Goal: Information Seeking & Learning: Learn about a topic

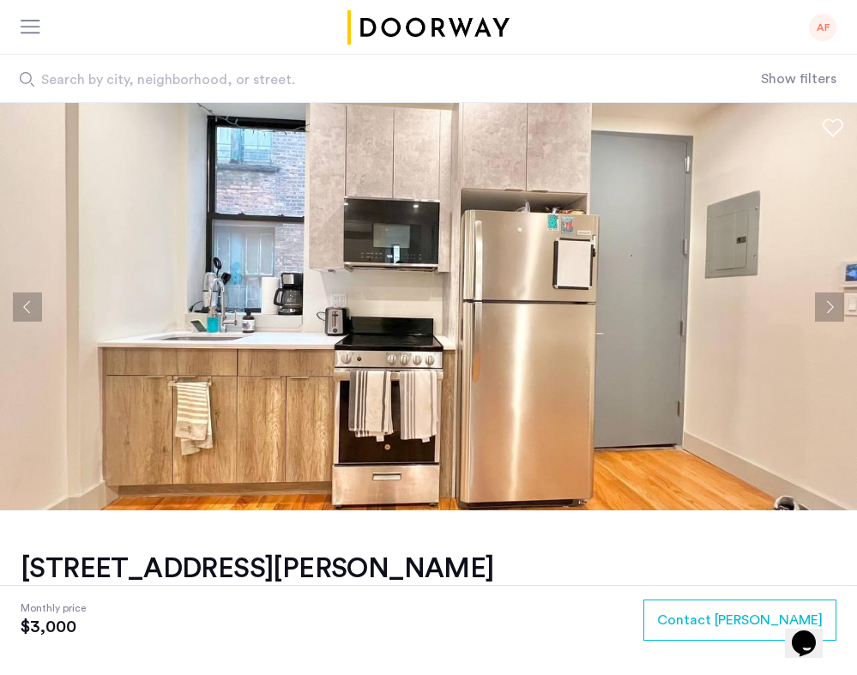
click at [825, 306] on button "Next apartment" at bounding box center [829, 307] width 29 height 29
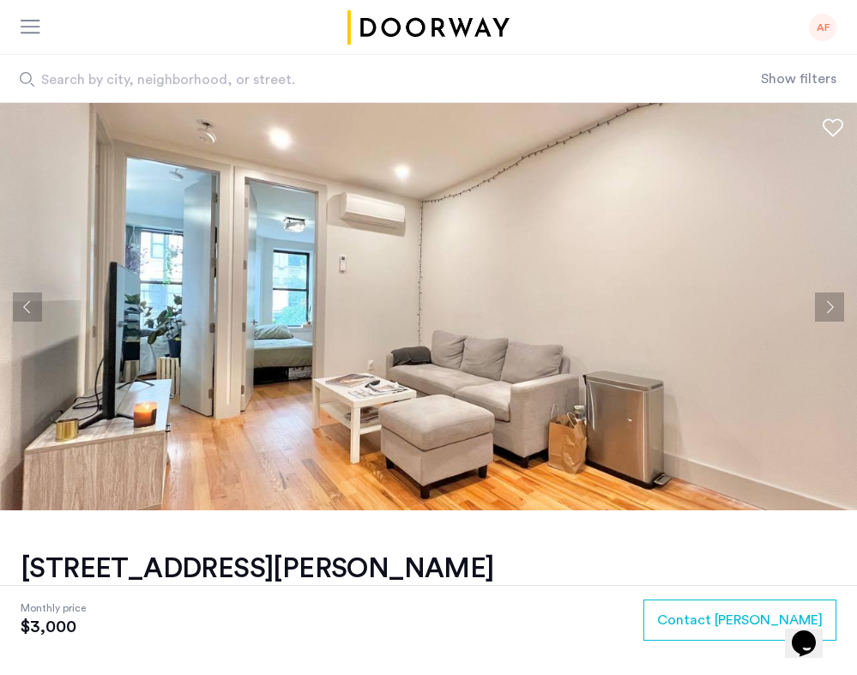
click at [825, 306] on button "Next apartment" at bounding box center [829, 307] width 29 height 29
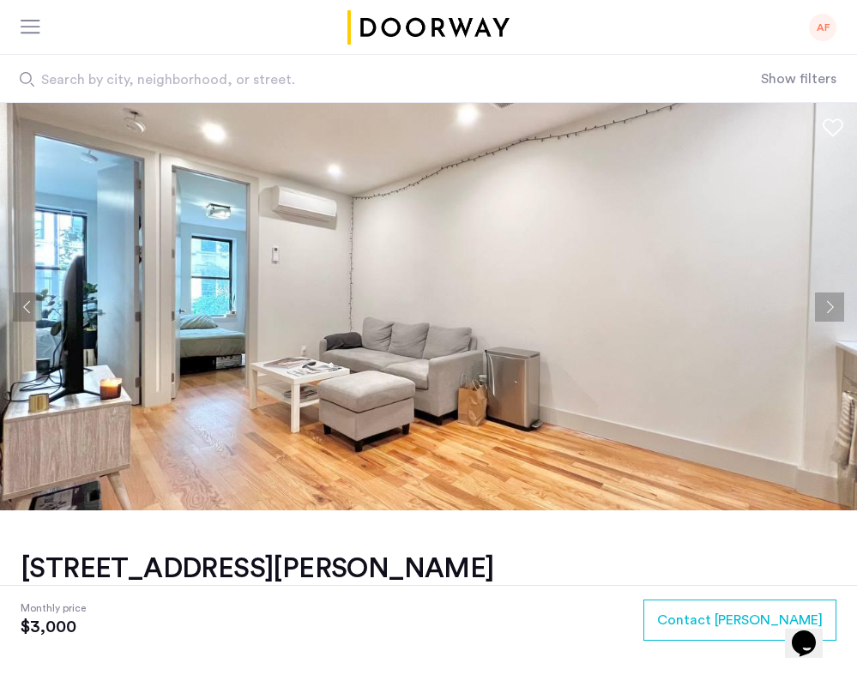
click at [825, 306] on button "Next apartment" at bounding box center [829, 307] width 29 height 29
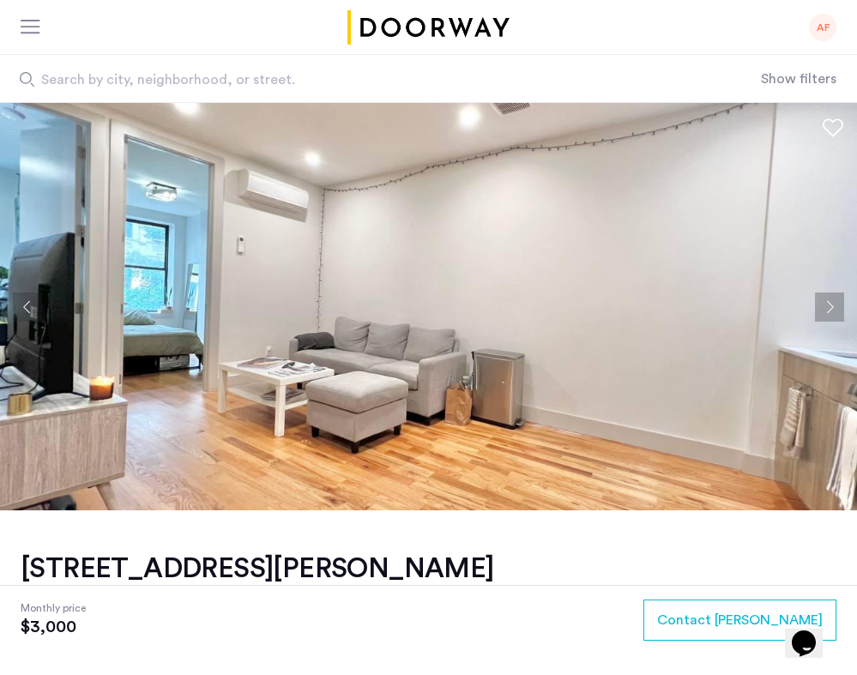
click at [825, 306] on button "Next apartment" at bounding box center [829, 307] width 29 height 29
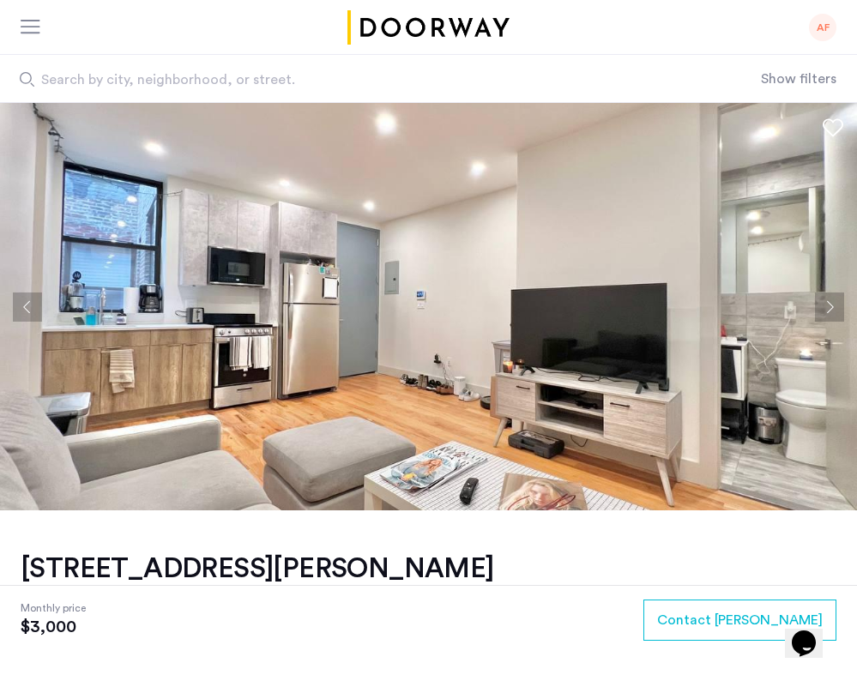
click at [825, 306] on button "Next apartment" at bounding box center [829, 307] width 29 height 29
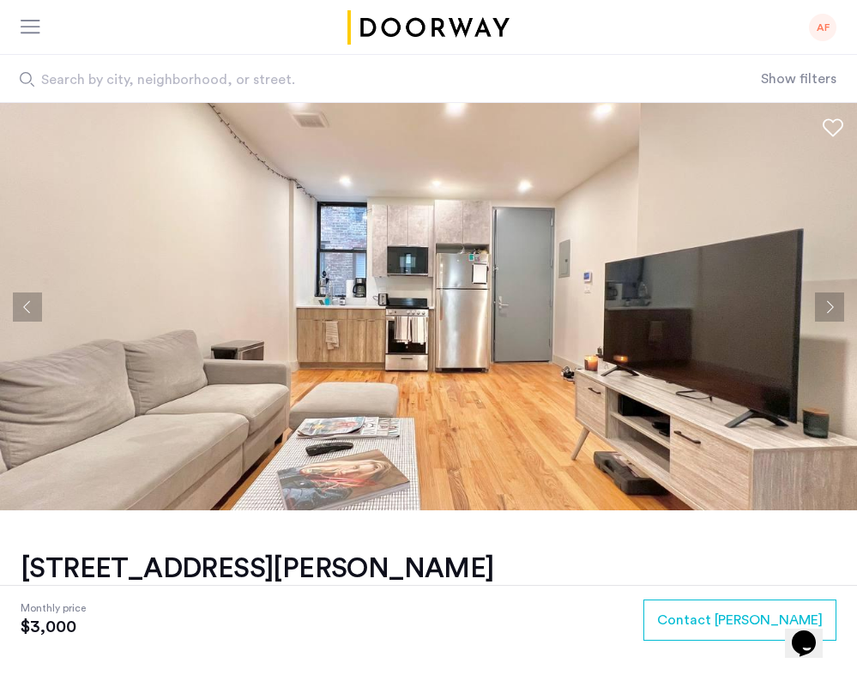
click at [825, 306] on button "Next apartment" at bounding box center [829, 307] width 29 height 29
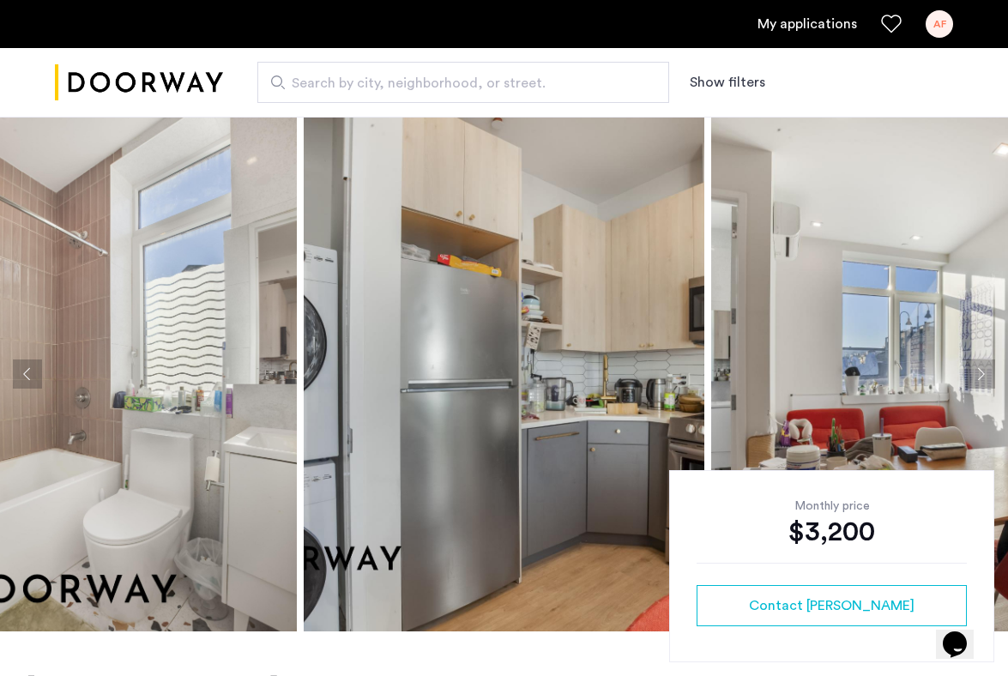
click at [190, 421] on img at bounding box center [96, 374] width 401 height 515
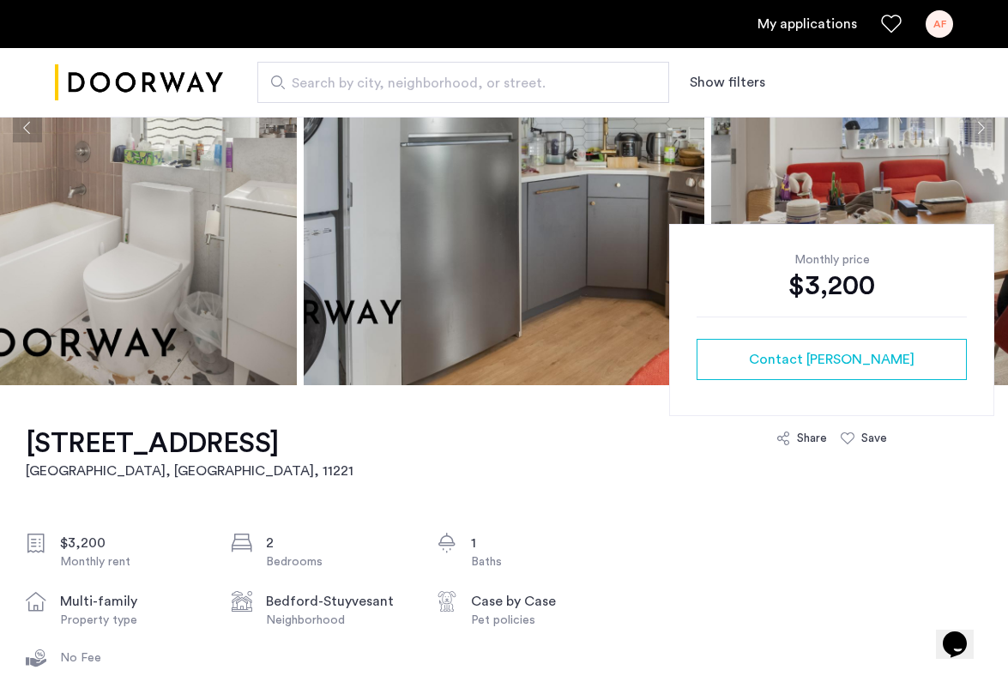
scroll to position [258, 0]
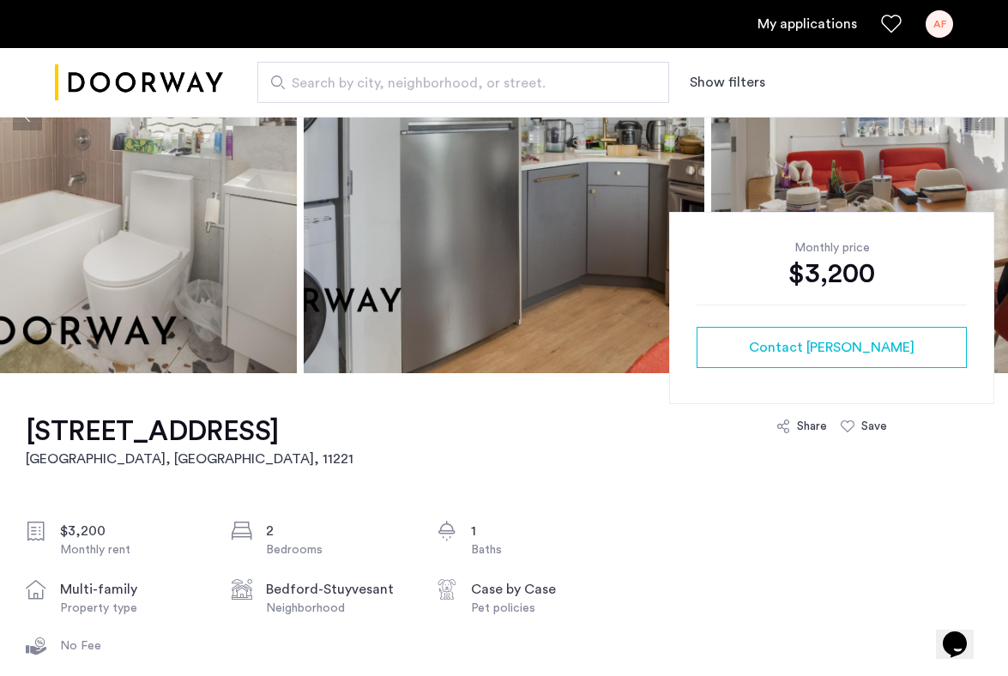
click at [546, 504] on div "[STREET_ADDRESS] $3,200 Monthly rent 2 Bedrooms 1 Baths multi-family Property t…" at bounding box center [320, 570] width 589 height 395
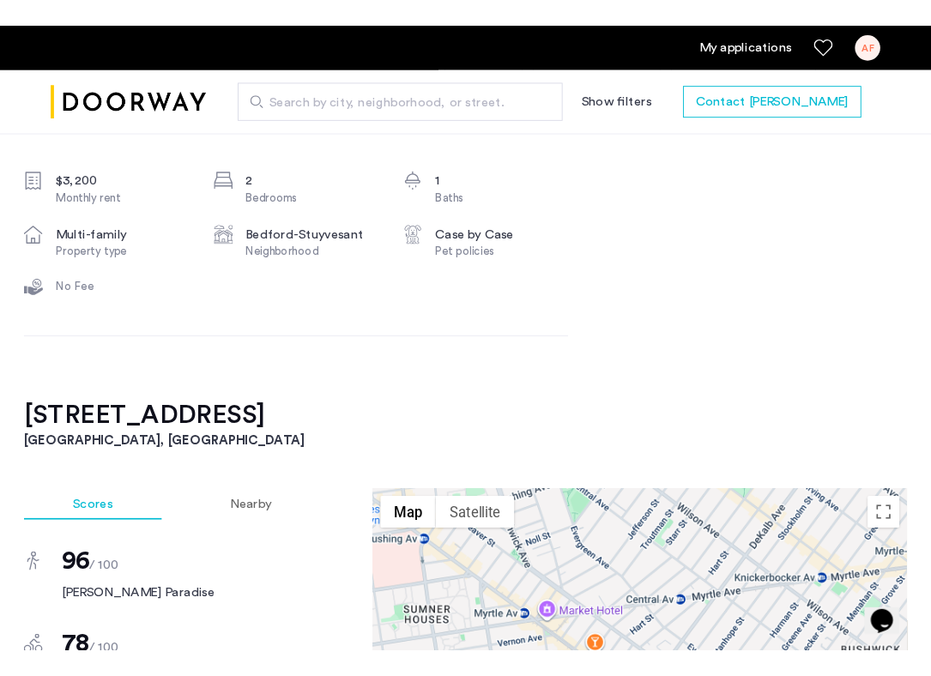
scroll to position [0, 0]
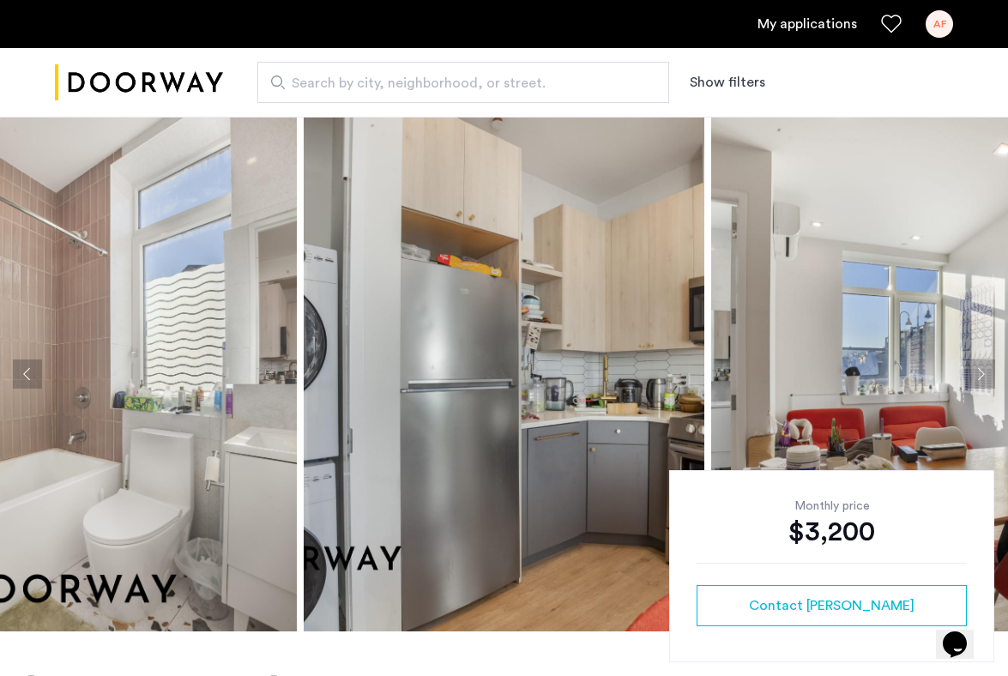
click at [245, 493] on img at bounding box center [96, 374] width 401 height 515
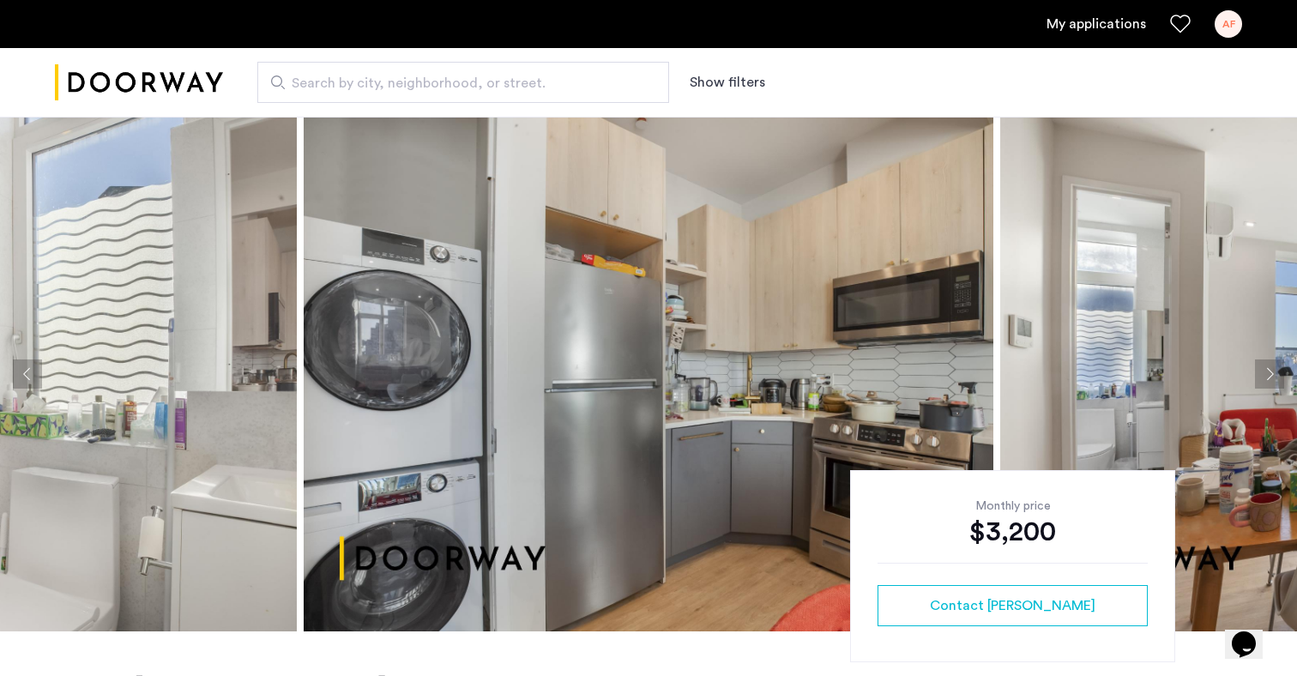
click at [1007, 374] on button "Next apartment" at bounding box center [1269, 374] width 29 height 29
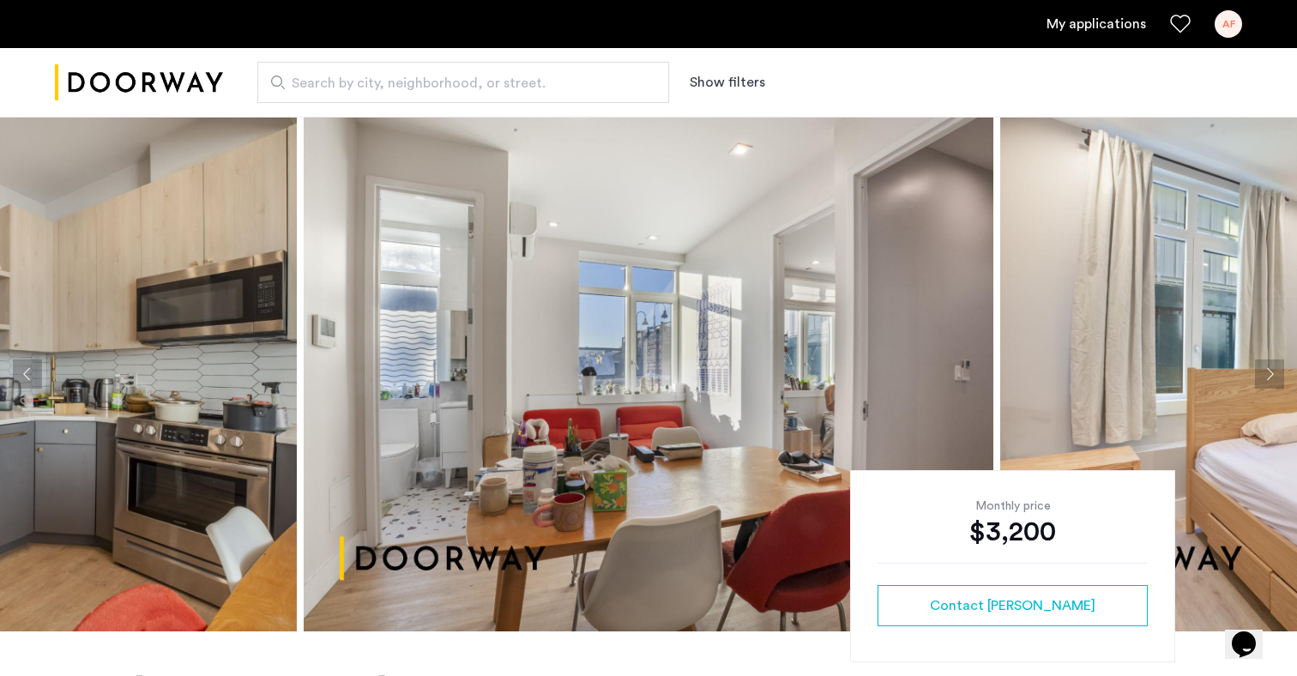
click at [1007, 374] on button "Next apartment" at bounding box center [1269, 374] width 29 height 29
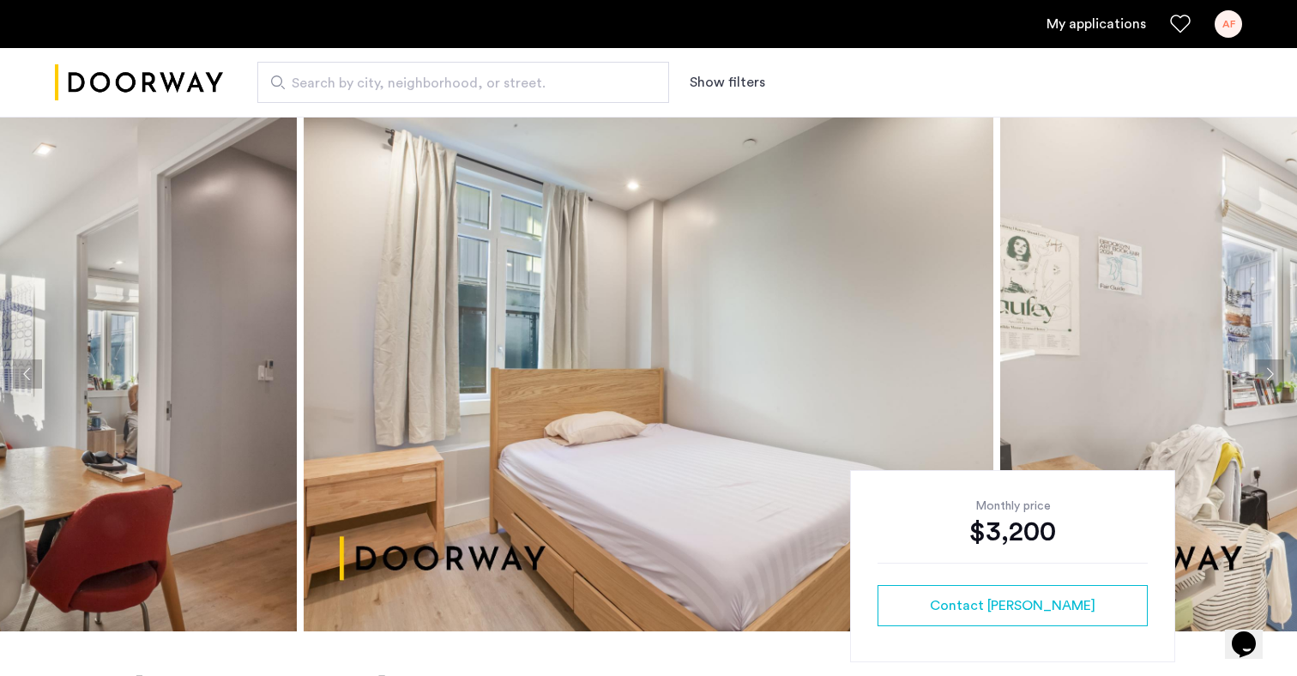
click at [1007, 374] on button "Next apartment" at bounding box center [1269, 374] width 29 height 29
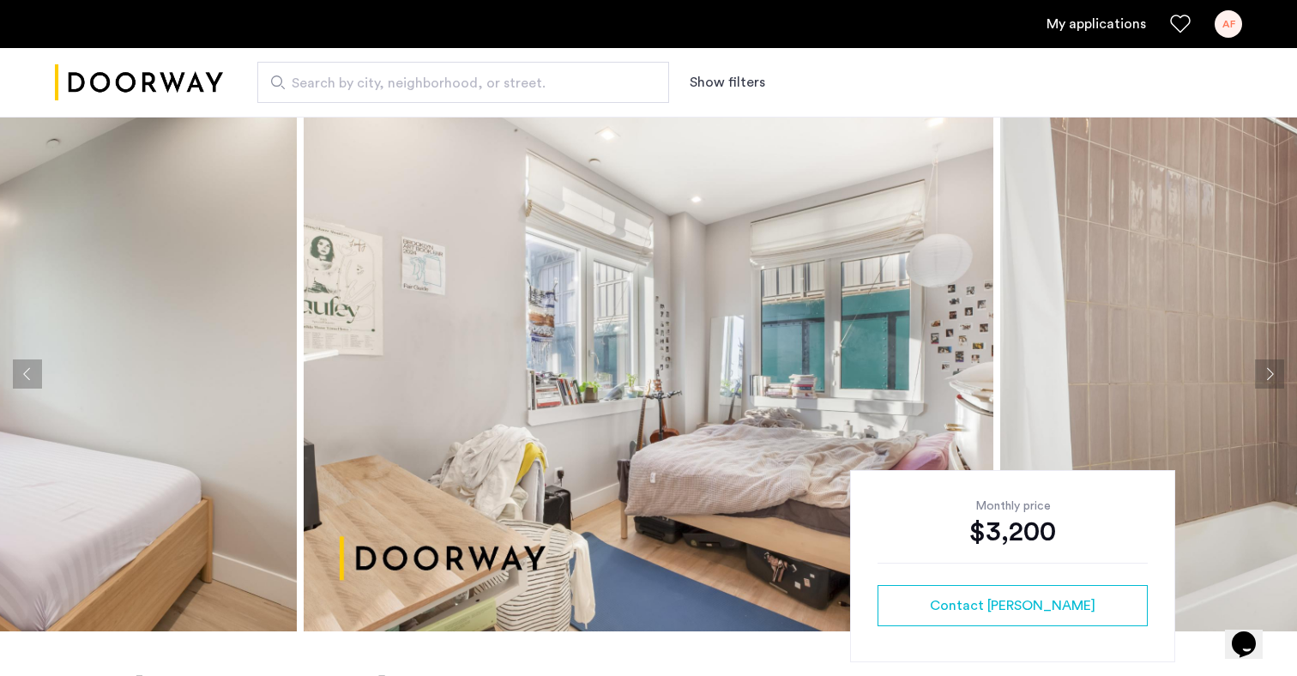
click at [1007, 374] on button "Next apartment" at bounding box center [1269, 374] width 29 height 29
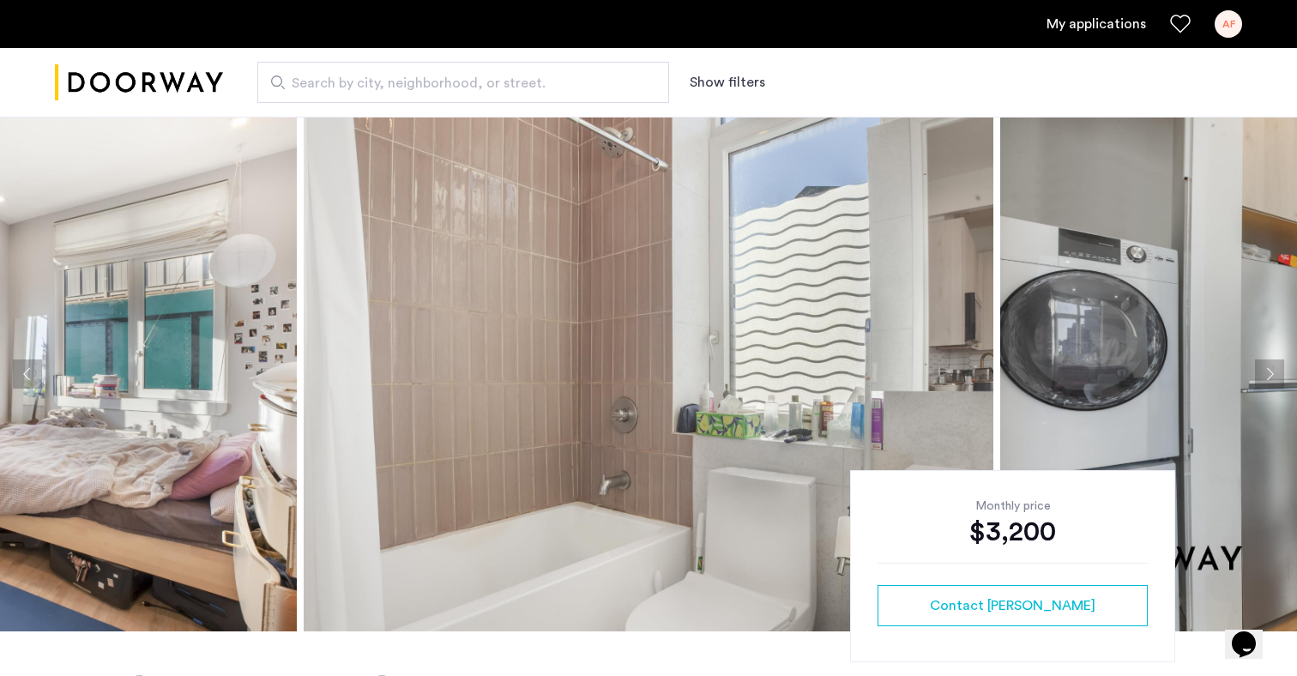
click at [1007, 374] on button "Next apartment" at bounding box center [1269, 374] width 29 height 29
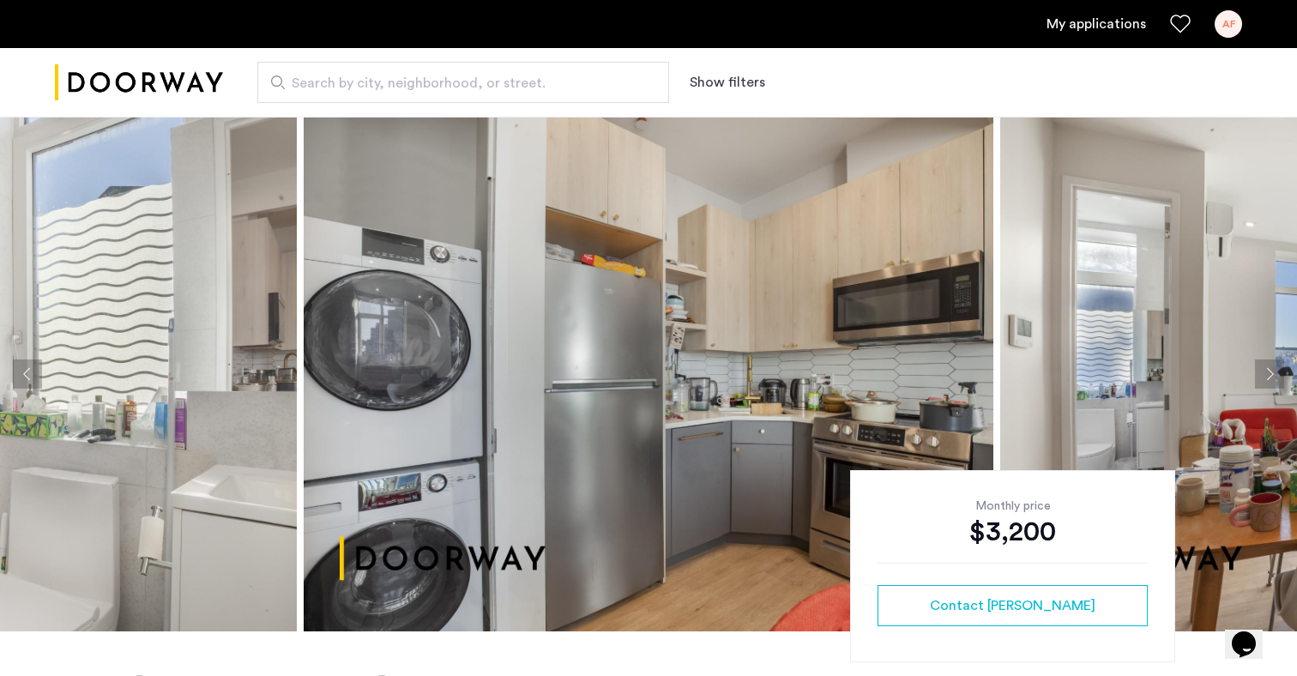
click at [1007, 374] on button "Next apartment" at bounding box center [1269, 374] width 29 height 29
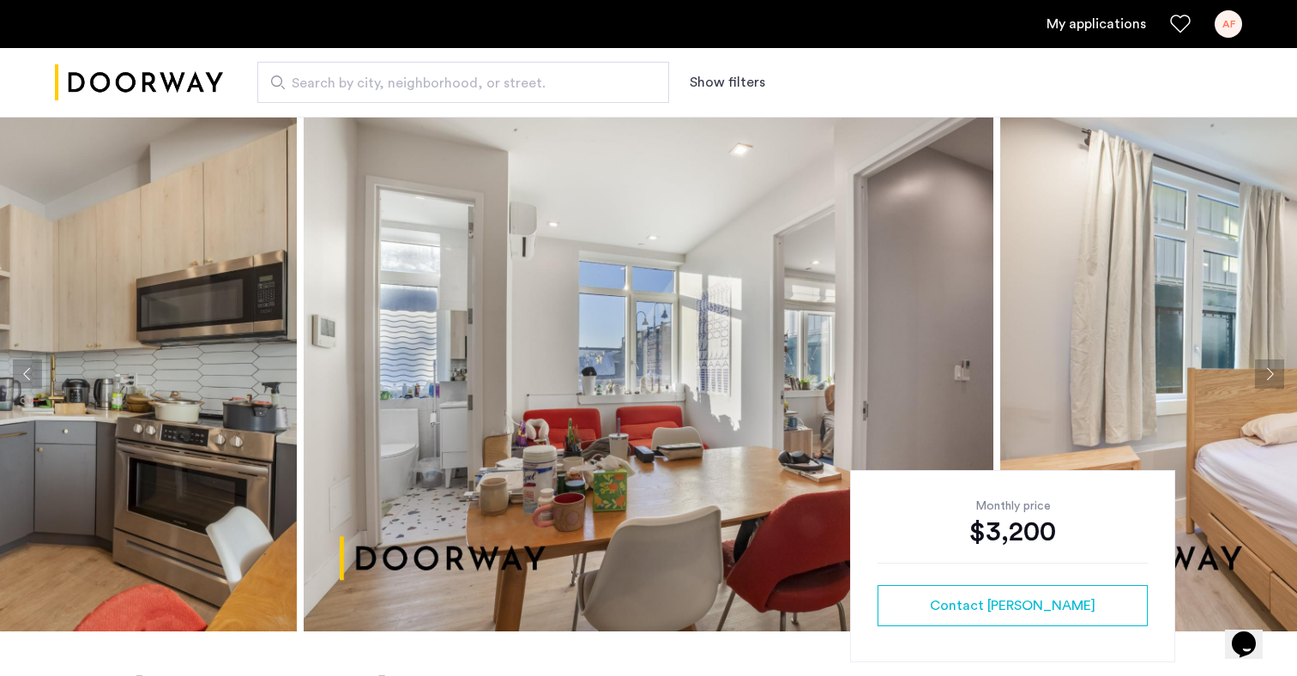
click at [1007, 374] on button "Next apartment" at bounding box center [1269, 374] width 29 height 29
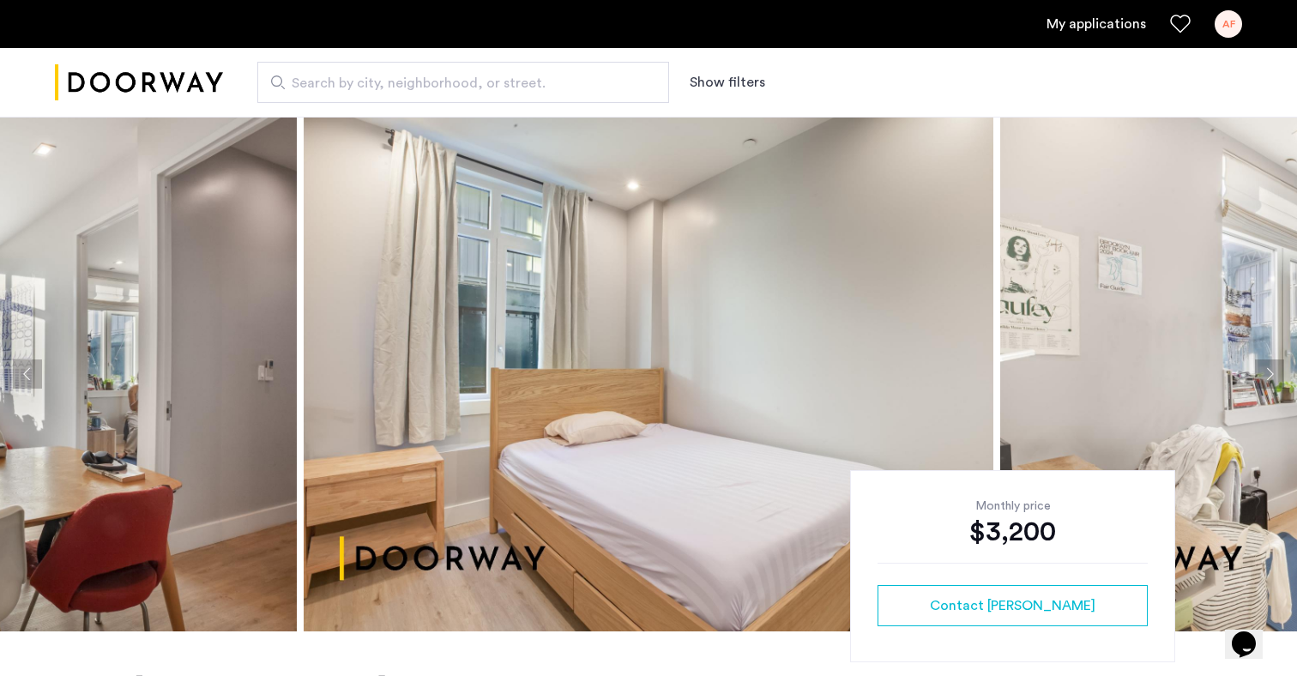
click at [1007, 374] on button "Next apartment" at bounding box center [1269, 374] width 29 height 29
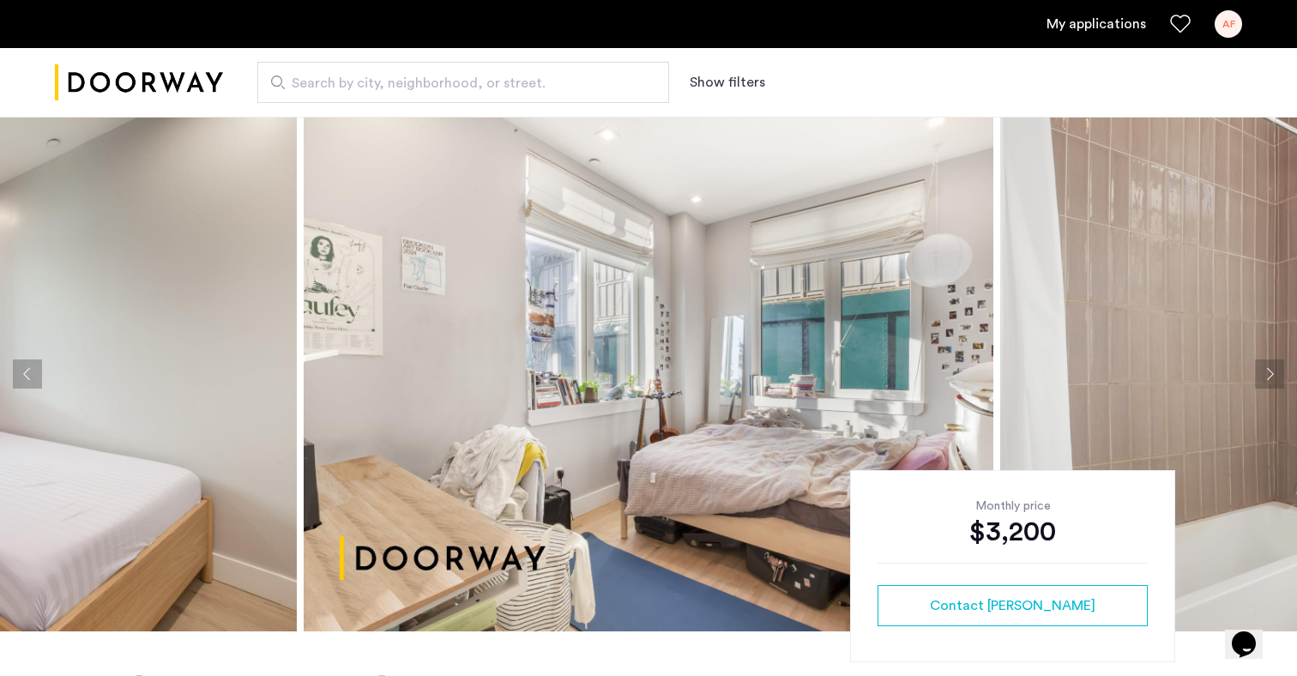
click at [1007, 374] on button "Next apartment" at bounding box center [1269, 374] width 29 height 29
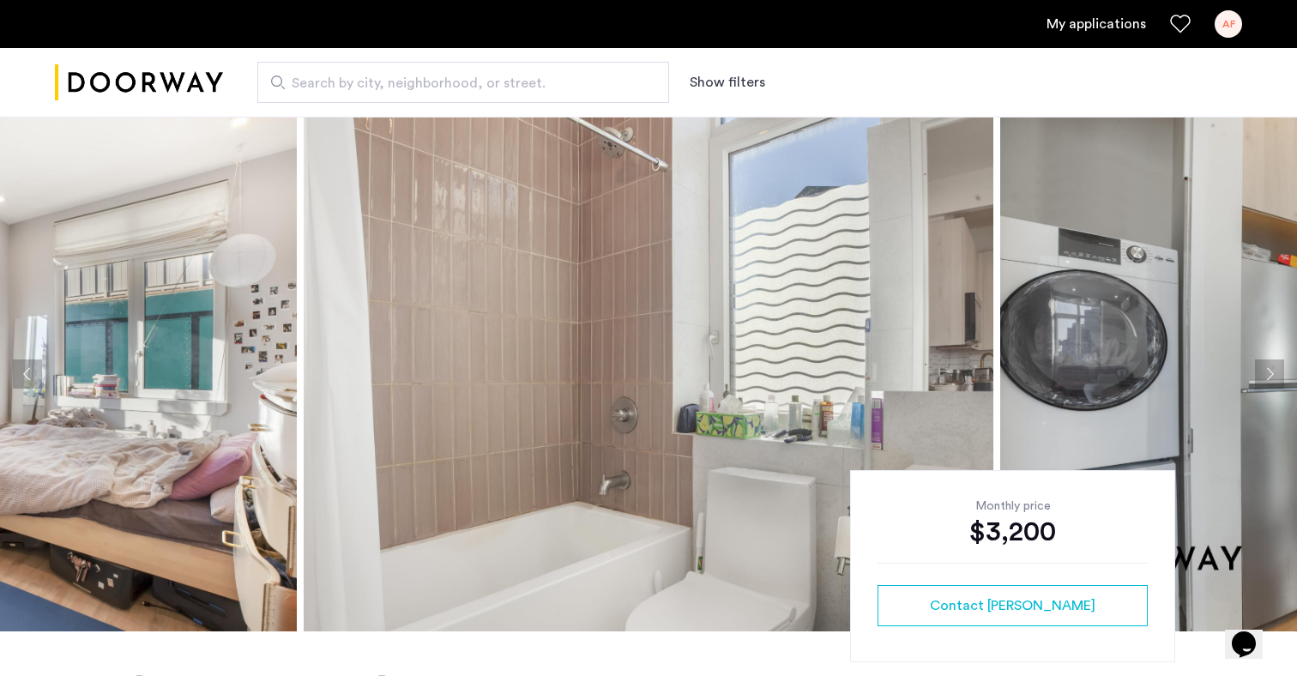
click at [1007, 374] on button "Next apartment" at bounding box center [1269, 374] width 29 height 29
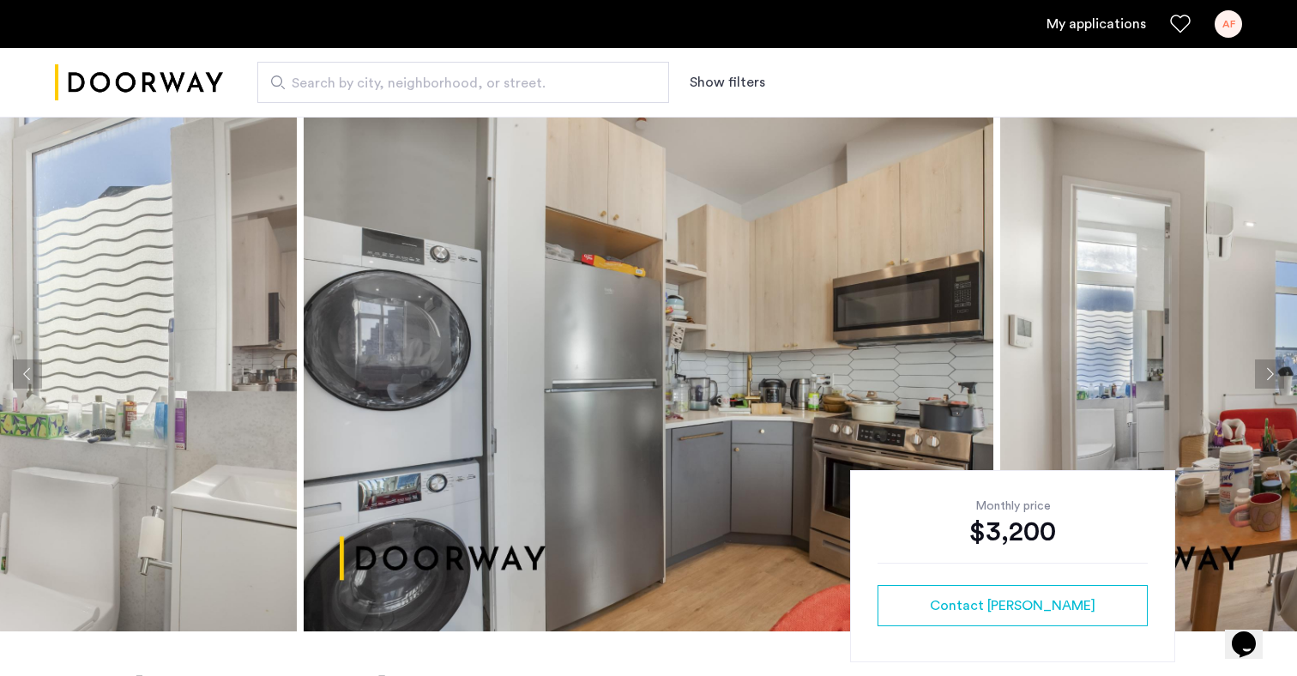
click at [1007, 374] on button "Next apartment" at bounding box center [1269, 374] width 29 height 29
